Goal: Information Seeking & Learning: Learn about a topic

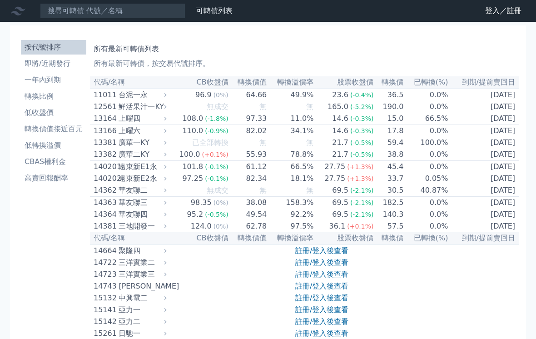
scroll to position [3683, 0]
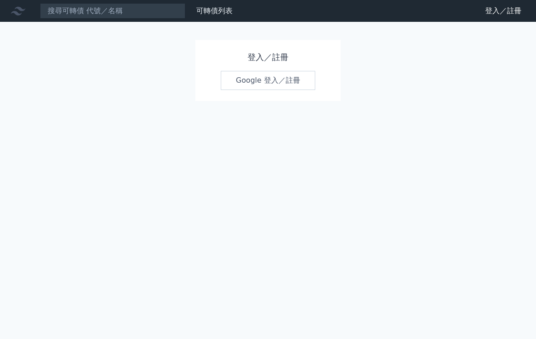
click at [280, 71] on link "Google 登入／註冊" at bounding box center [268, 80] width 95 height 19
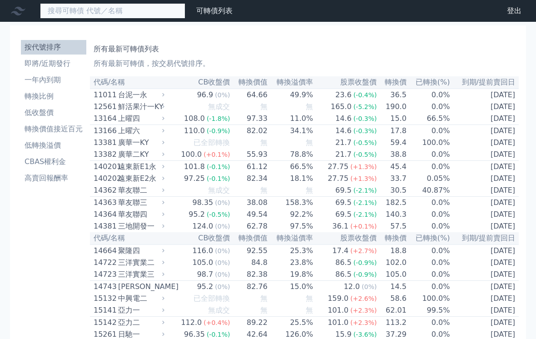
click at [155, 12] on input at bounding box center [112, 10] width 145 height 15
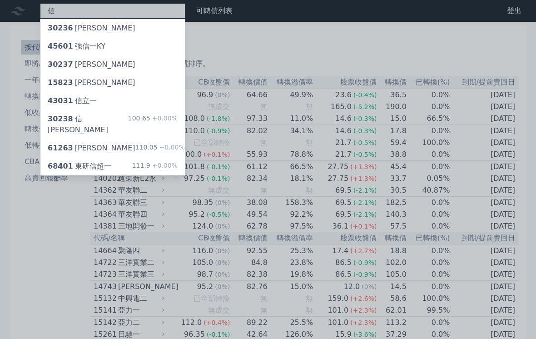
type input "信"
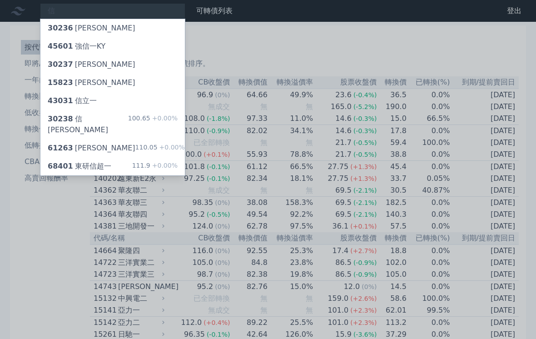
click at [119, 120] on div "30238 信邦八 100.65 +0.00%" at bounding box center [112, 124] width 145 height 29
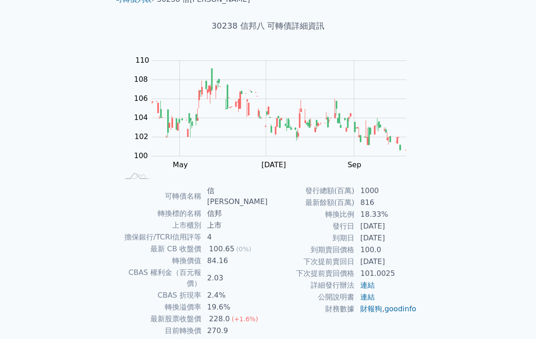
scroll to position [43, 0]
